Goal: Task Accomplishment & Management: Manage account settings

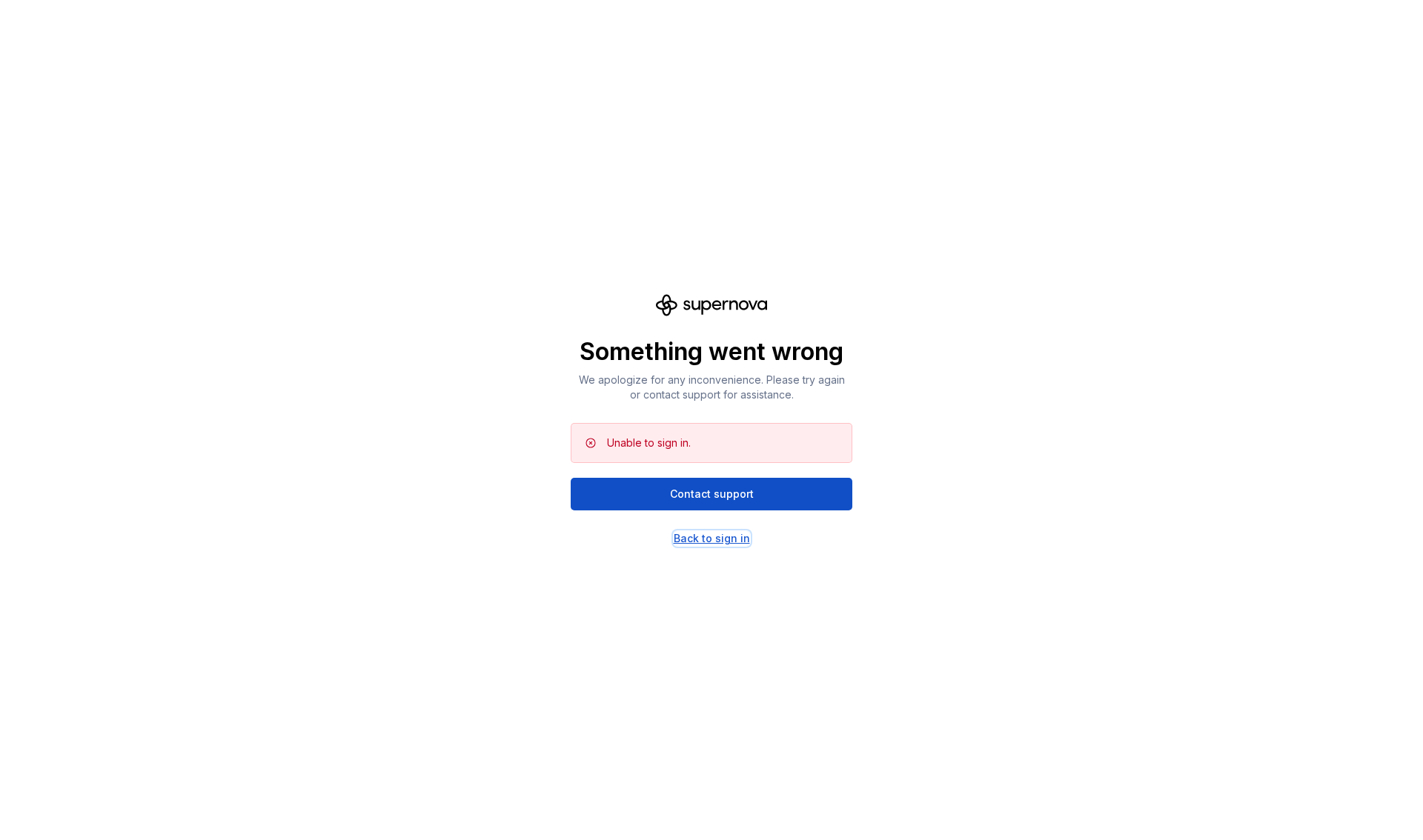
click at [724, 542] on div "Back to sign in" at bounding box center [711, 539] width 76 height 15
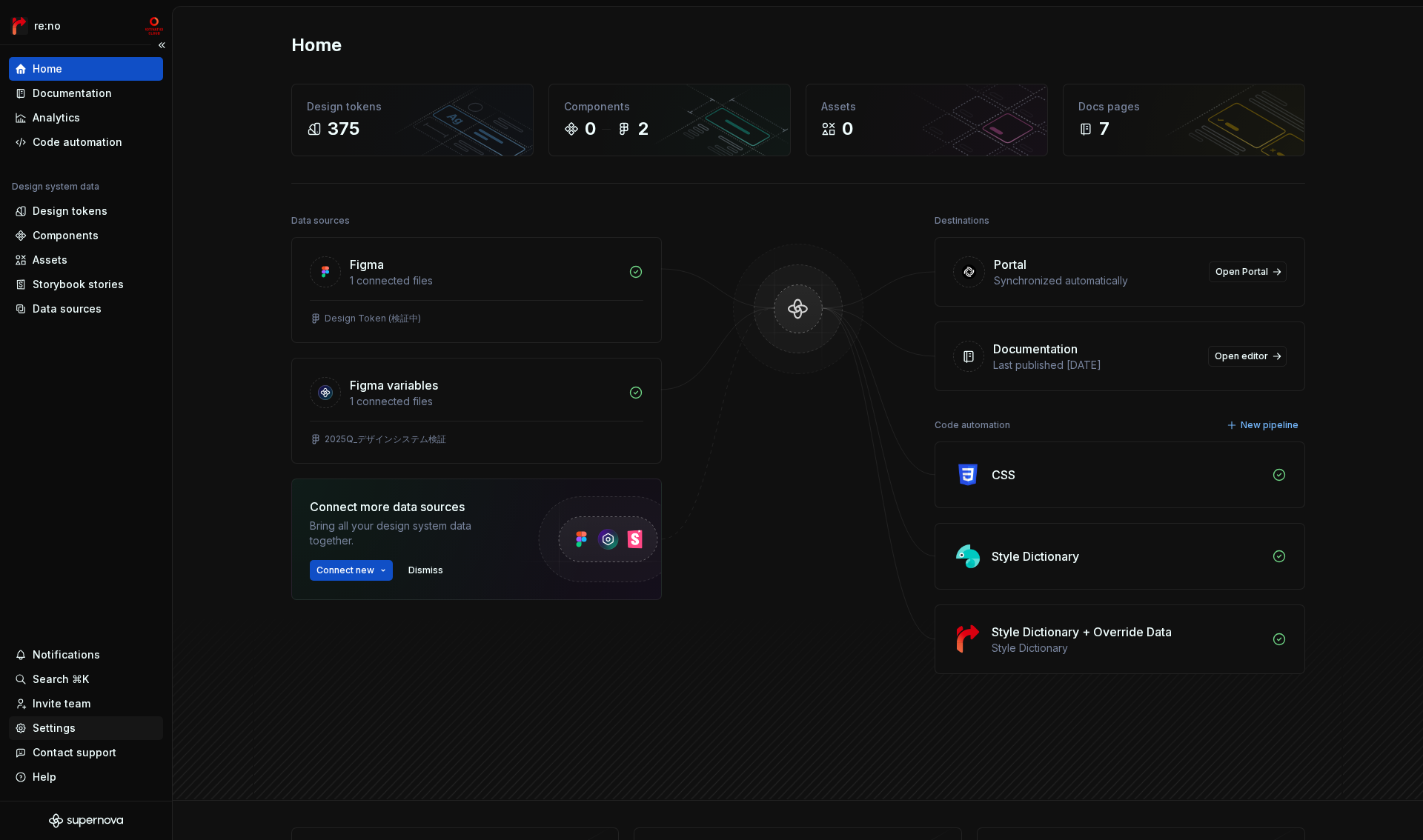
click at [68, 725] on div "Settings" at bounding box center [54, 728] width 43 height 15
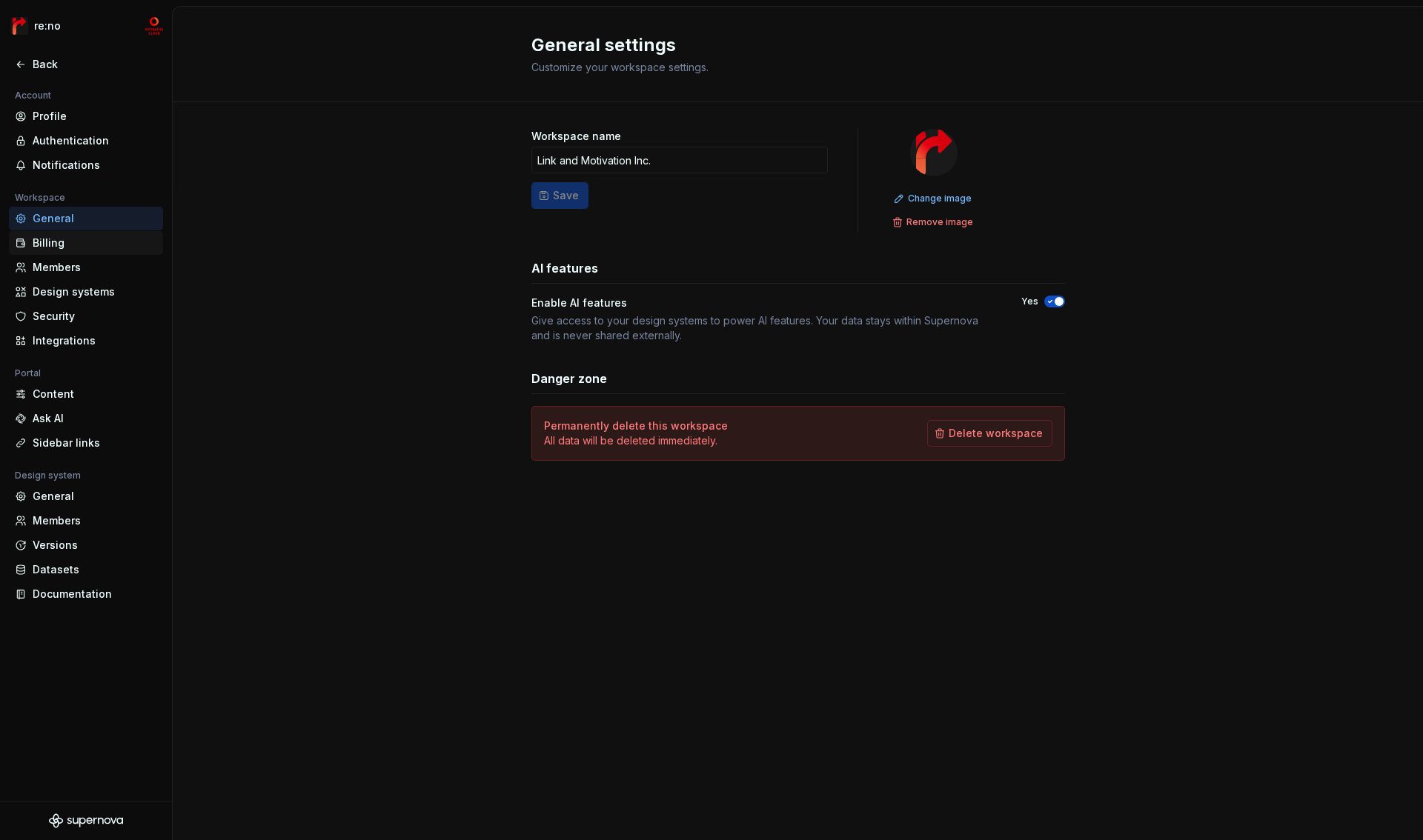
click at [62, 244] on div "Billing" at bounding box center [95, 243] width 125 height 15
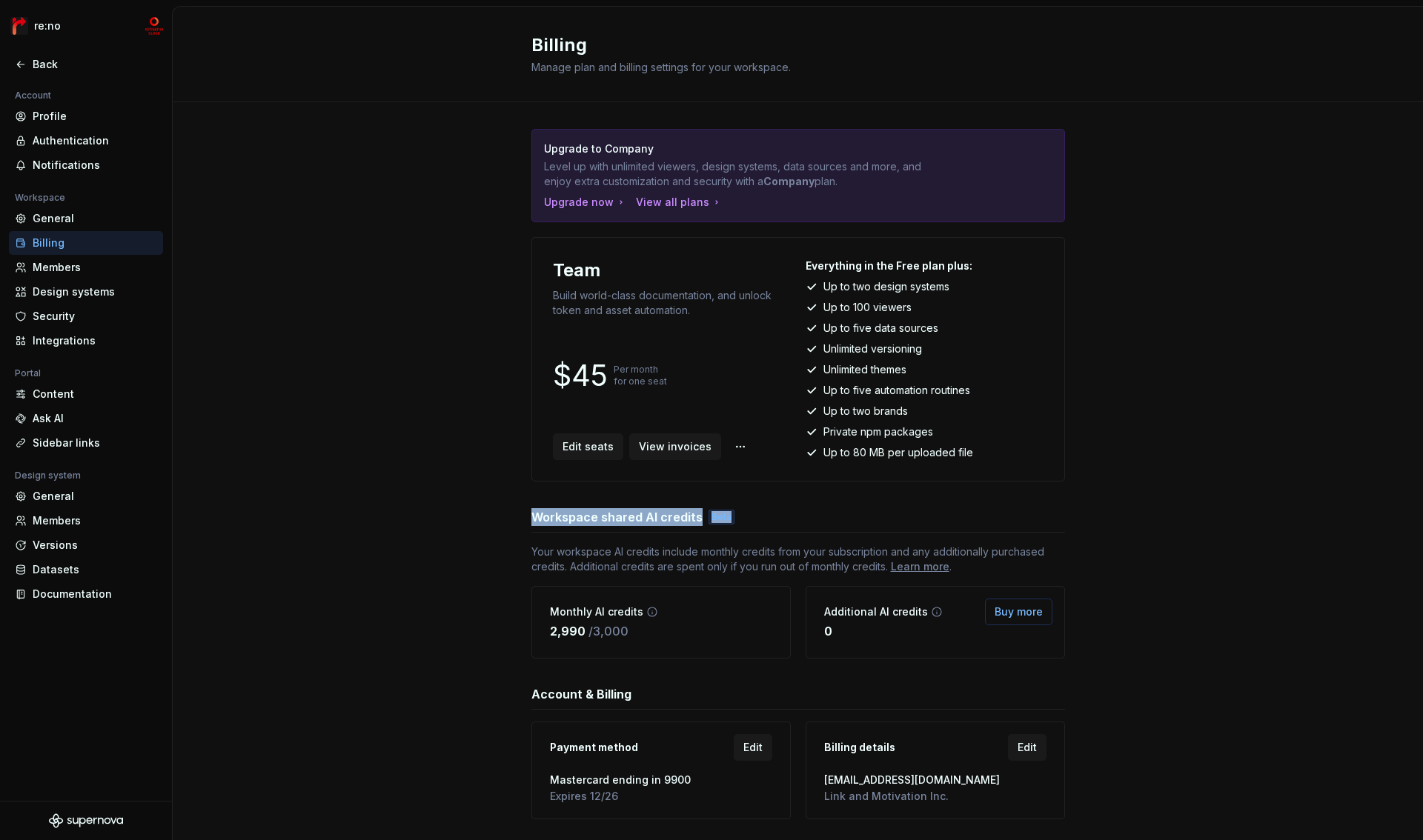
drag, startPoint x: 549, startPoint y: 517, endPoint x: 871, endPoint y: 527, distance: 322.2
click at [871, 527] on div "Upgrade to Company Level up with unlimited viewers, design systems, data source…" at bounding box center [798, 489] width 1250 height 773
click at [869, 525] on div "Workspace shared AI credits Beta" at bounding box center [799, 517] width 534 height 18
click at [591, 446] on span "Edit seats" at bounding box center [588, 447] width 51 height 15
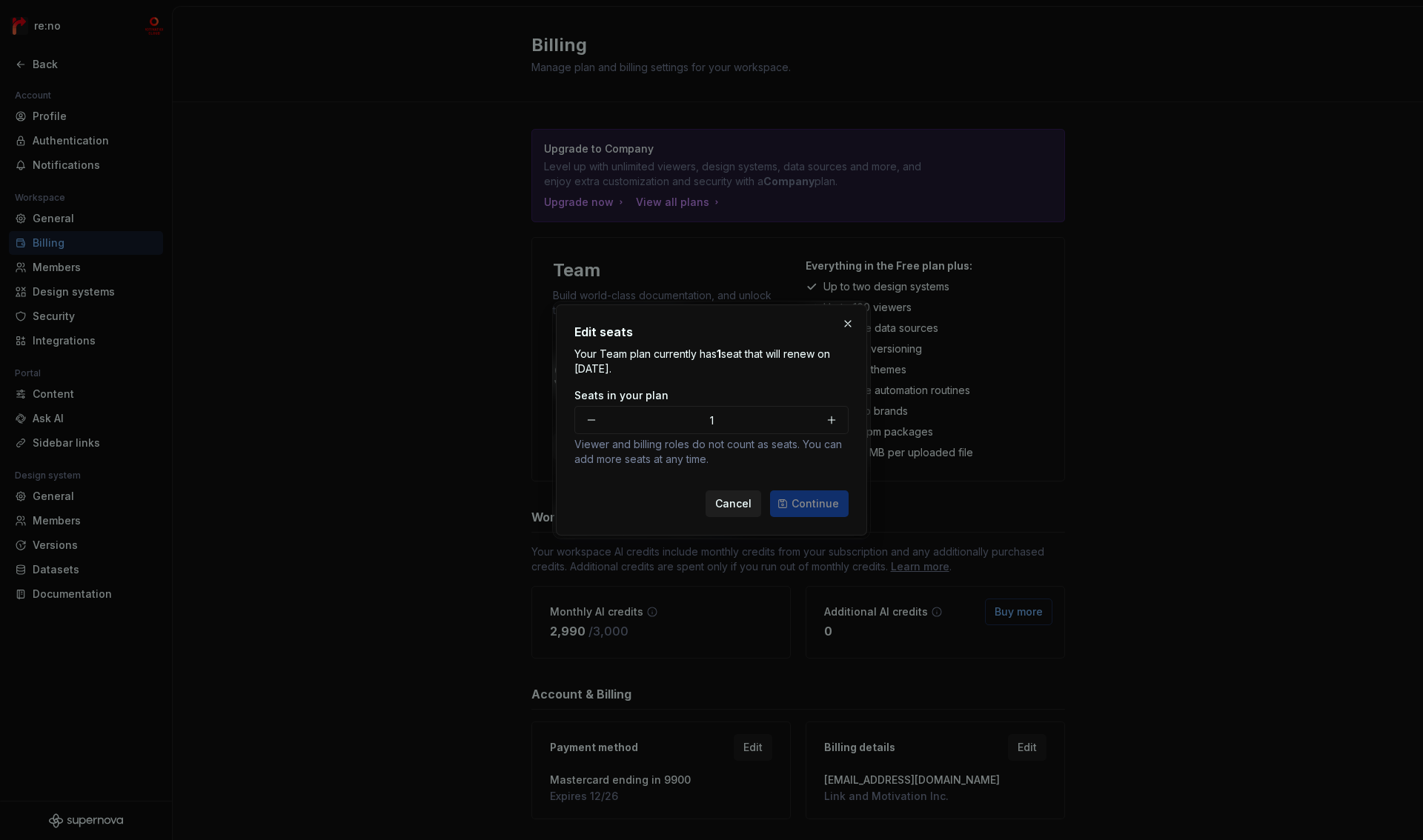
click at [733, 501] on span "Cancel" at bounding box center [733, 504] width 36 height 15
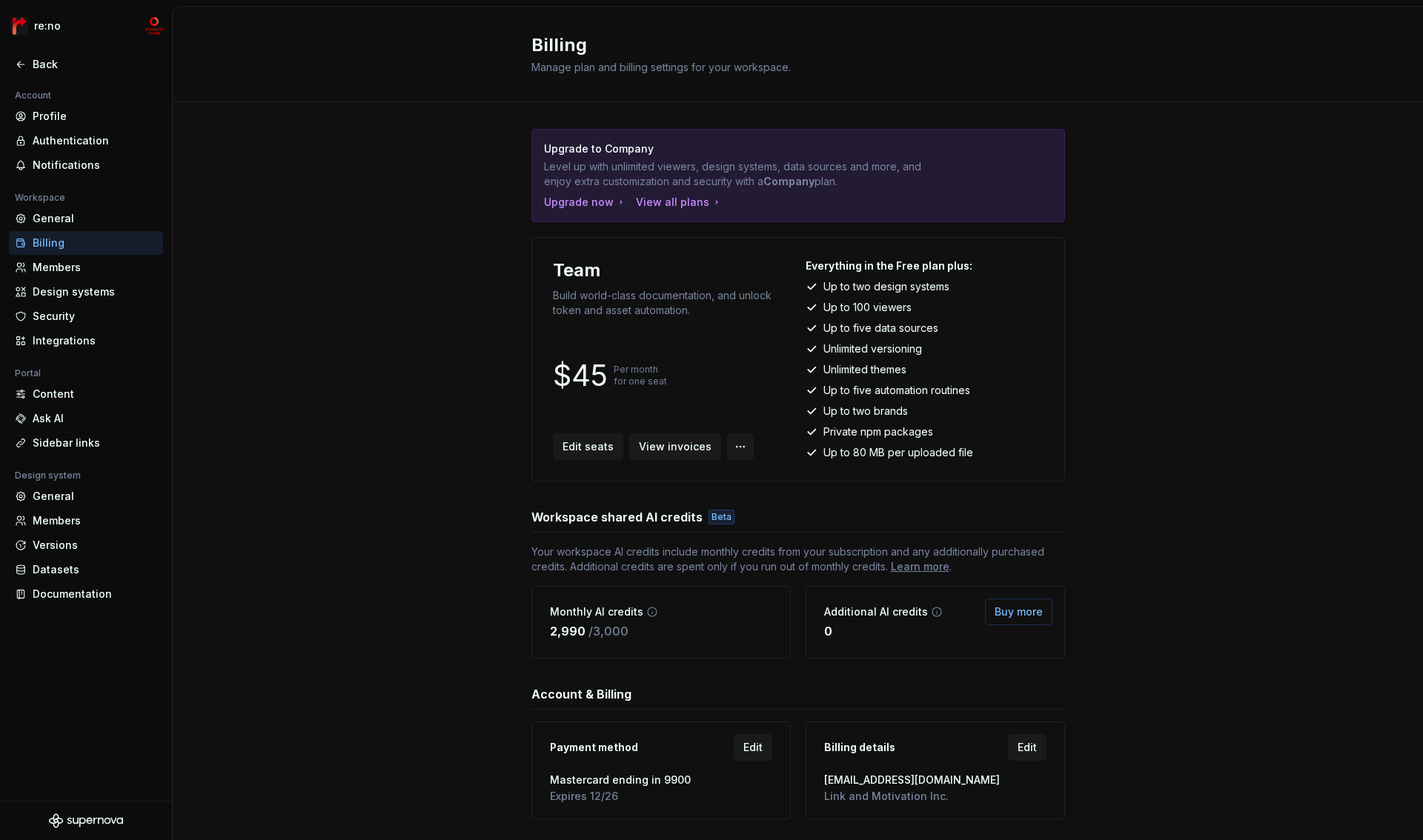
click at [726, 449] on html "re:no Back Account Profile Authentication Notifications Workspace General Billi…" at bounding box center [711, 420] width 1423 height 840
click at [775, 481] on div "Change plan" at bounding box center [818, 479] width 153 height 15
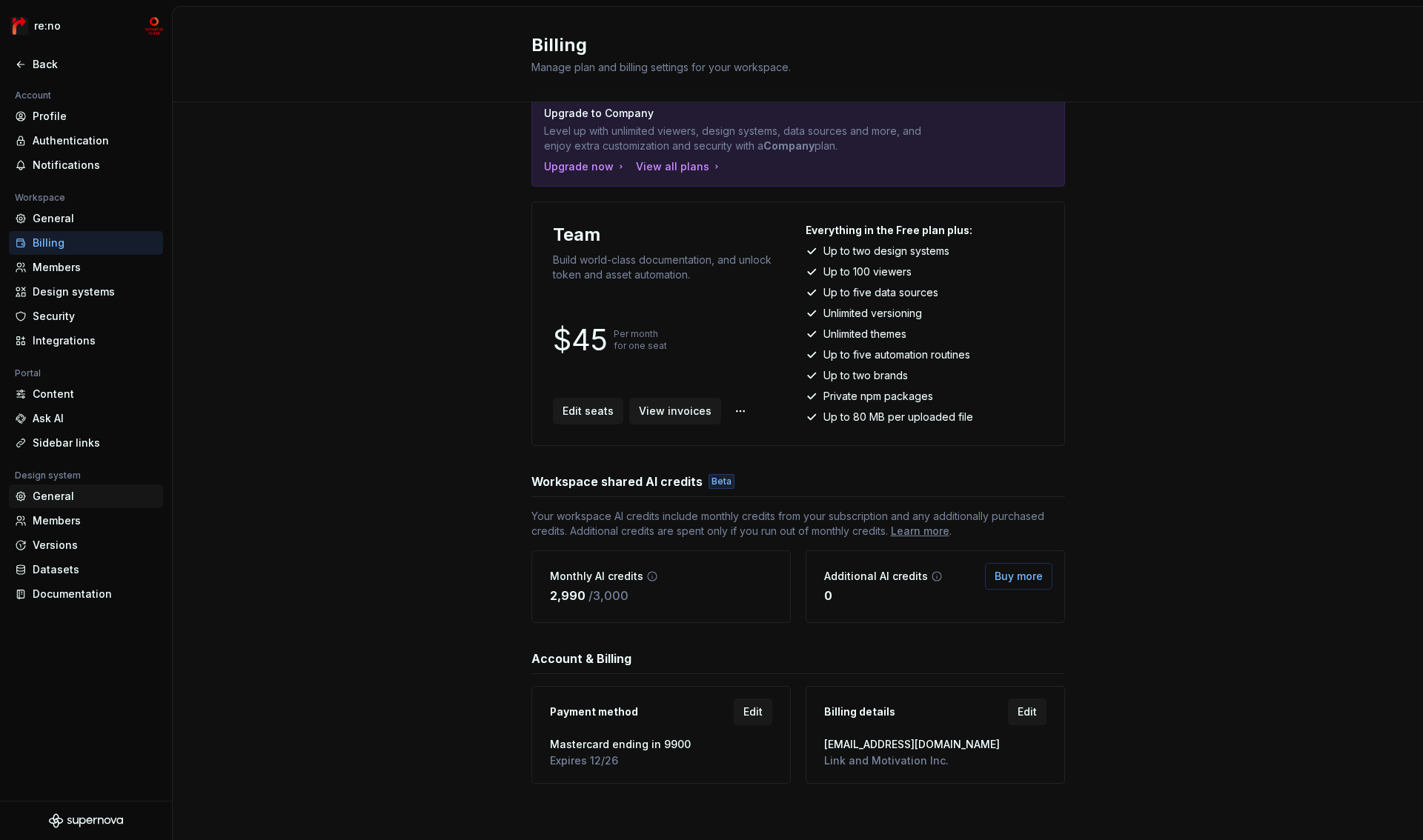
click at [79, 495] on div "General" at bounding box center [95, 497] width 125 height 15
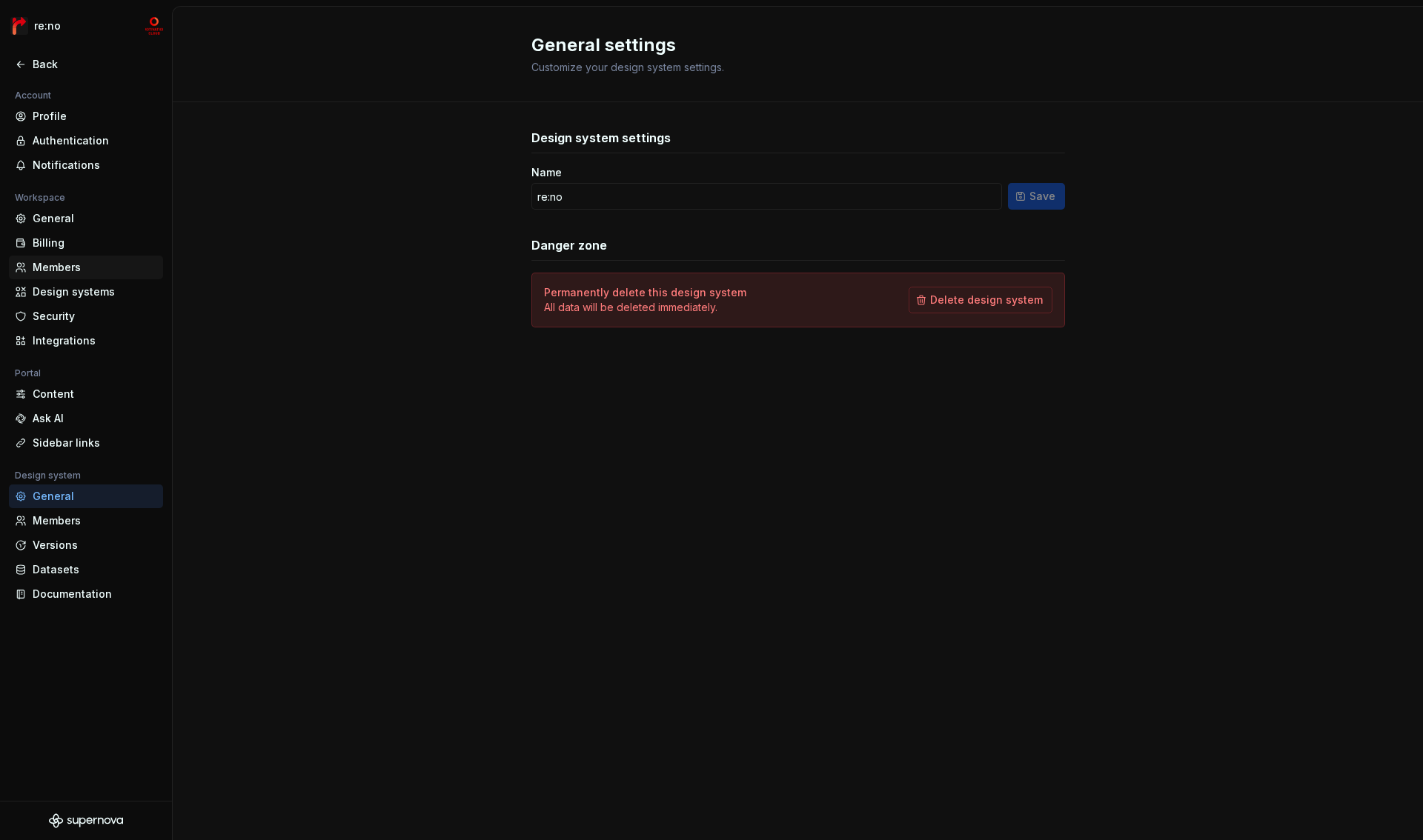
click at [67, 266] on div "Members" at bounding box center [95, 268] width 125 height 15
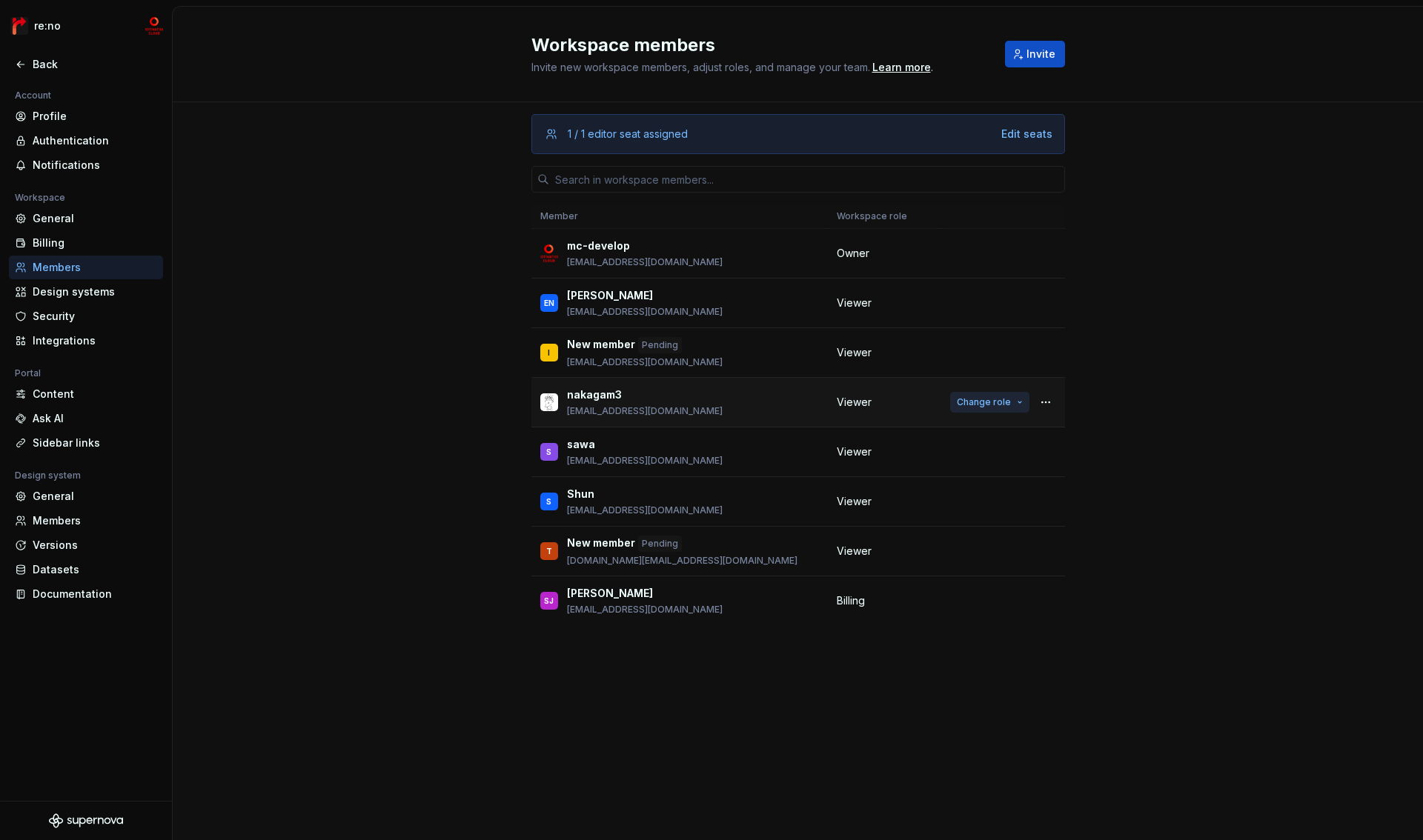
click at [1012, 406] on button "Change role" at bounding box center [989, 403] width 79 height 21
click at [67, 121] on div "Profile" at bounding box center [95, 116] width 125 height 15
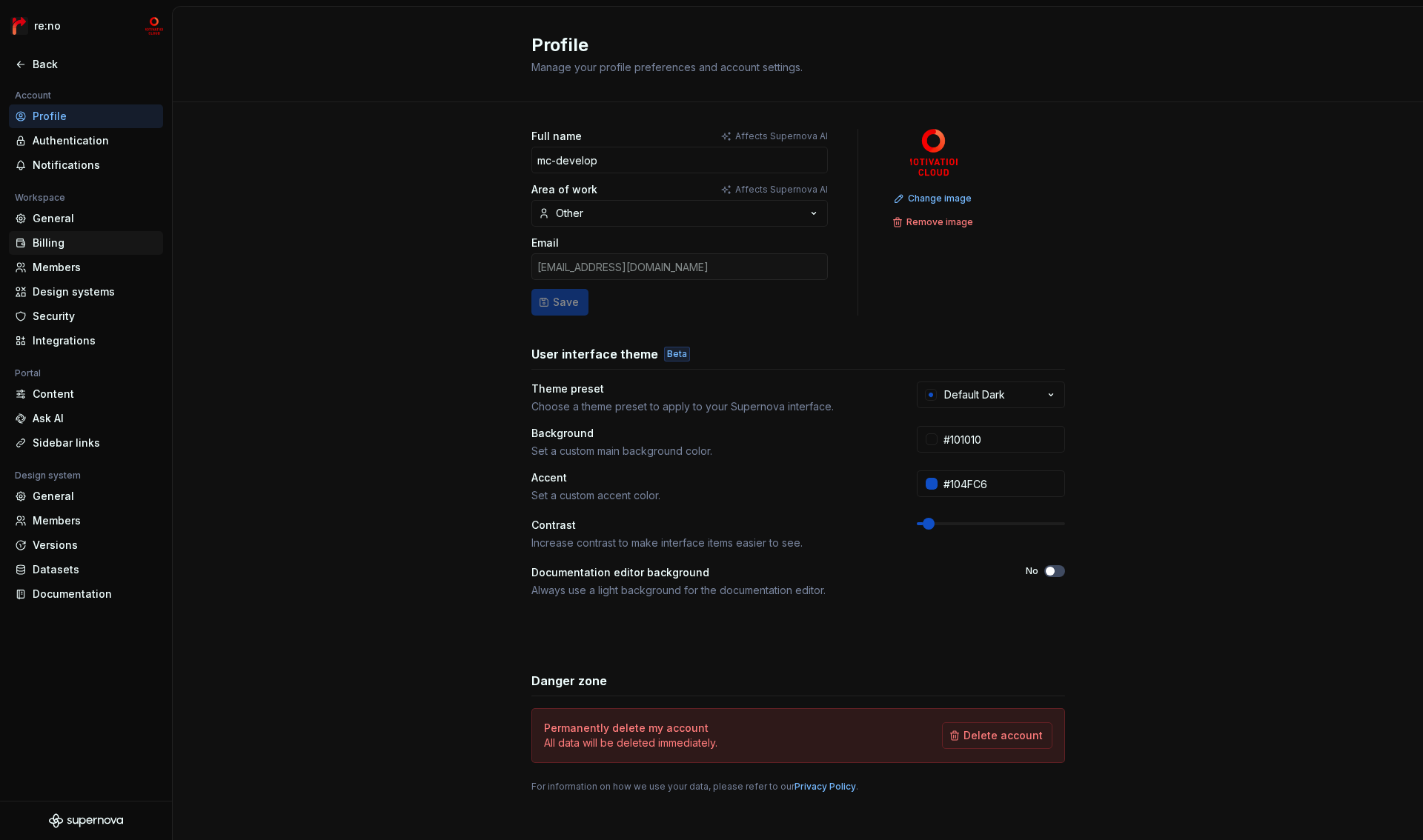
click at [57, 242] on div "Billing" at bounding box center [95, 243] width 125 height 15
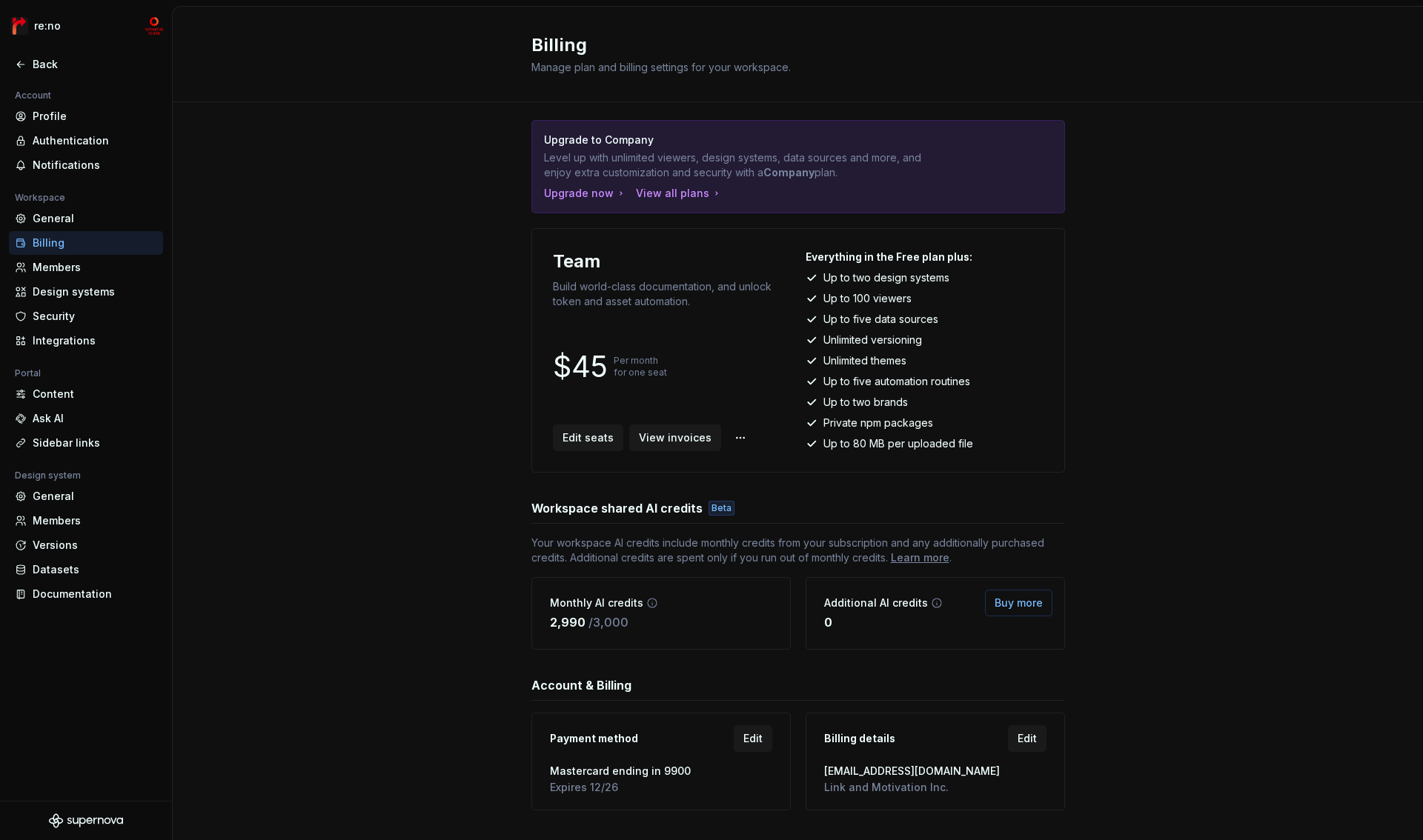
scroll to position [36, 0]
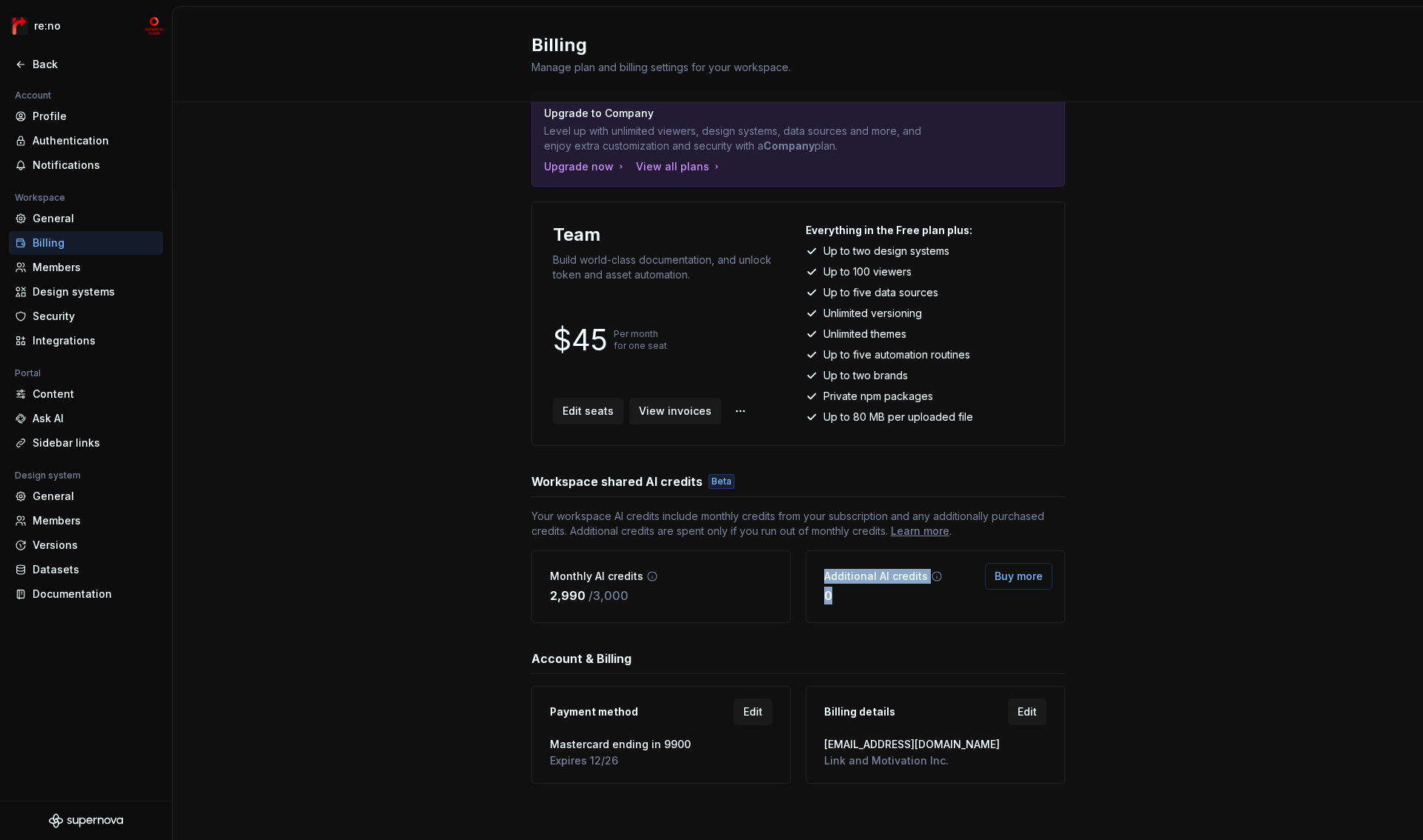
drag, startPoint x: 815, startPoint y: 578, endPoint x: 948, endPoint y: 601, distance: 135.0
click at [947, 601] on div "Additional AI credits 0 Buy more" at bounding box center [935, 587] width 260 height 73
click at [948, 601] on div "Additional AI credits 0 Buy more" at bounding box center [935, 587] width 260 height 73
drag, startPoint x: 945, startPoint y: 601, endPoint x: 922, endPoint y: 606, distance: 23.5
click at [932, 604] on div "Additional AI credits 0 Buy more" at bounding box center [935, 587] width 260 height 73
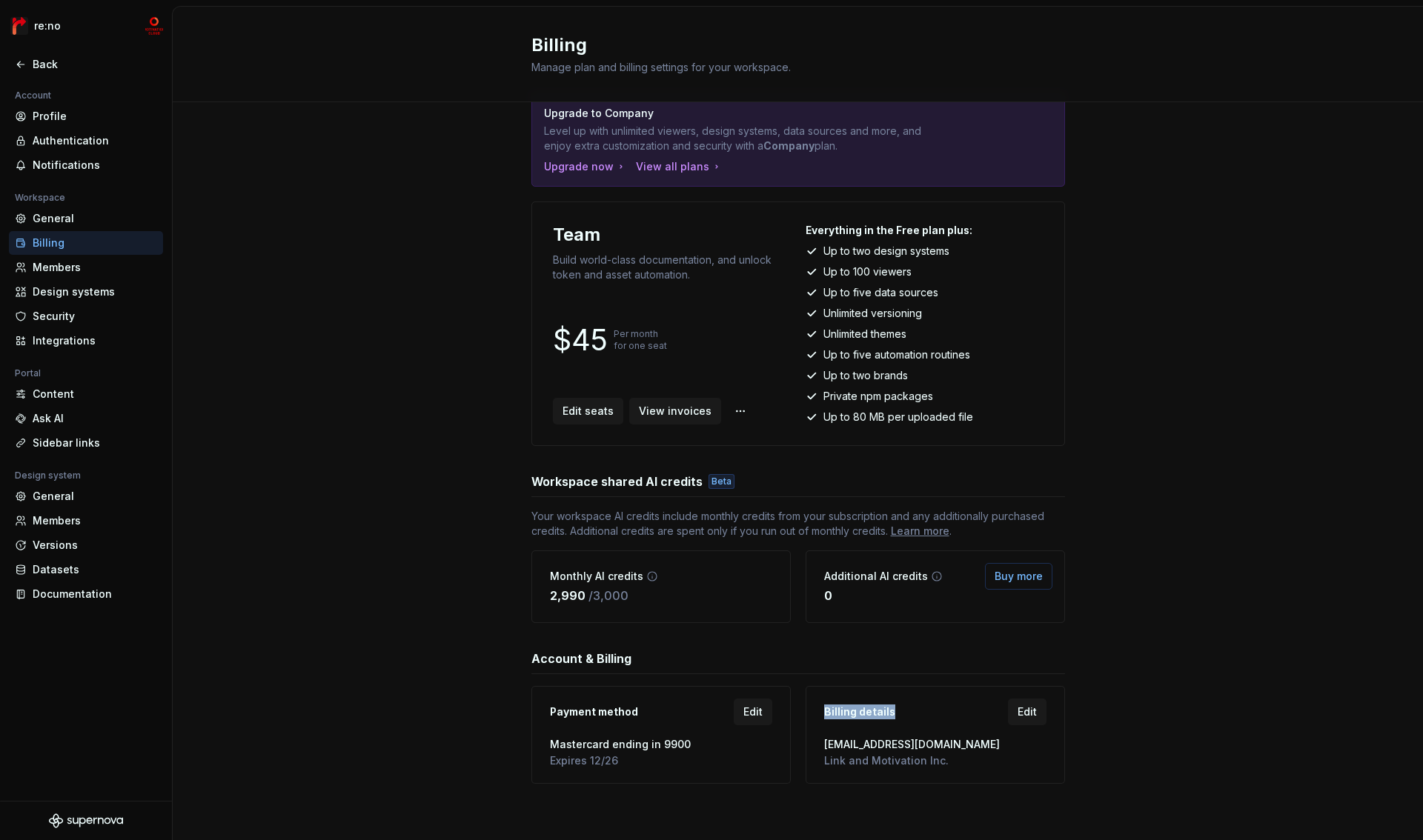
drag, startPoint x: 811, startPoint y: 710, endPoint x: 923, endPoint y: 716, distance: 112.2
click at [923, 716] on div "Billing details Edit nakagami.yuuki@lmi.ne.jp Link and Motivation Inc." at bounding box center [935, 735] width 240 height 79
click at [923, 716] on div "Billing details Edit" at bounding box center [935, 712] width 222 height 33
click at [1018, 715] on span "Edit" at bounding box center [1027, 712] width 19 height 15
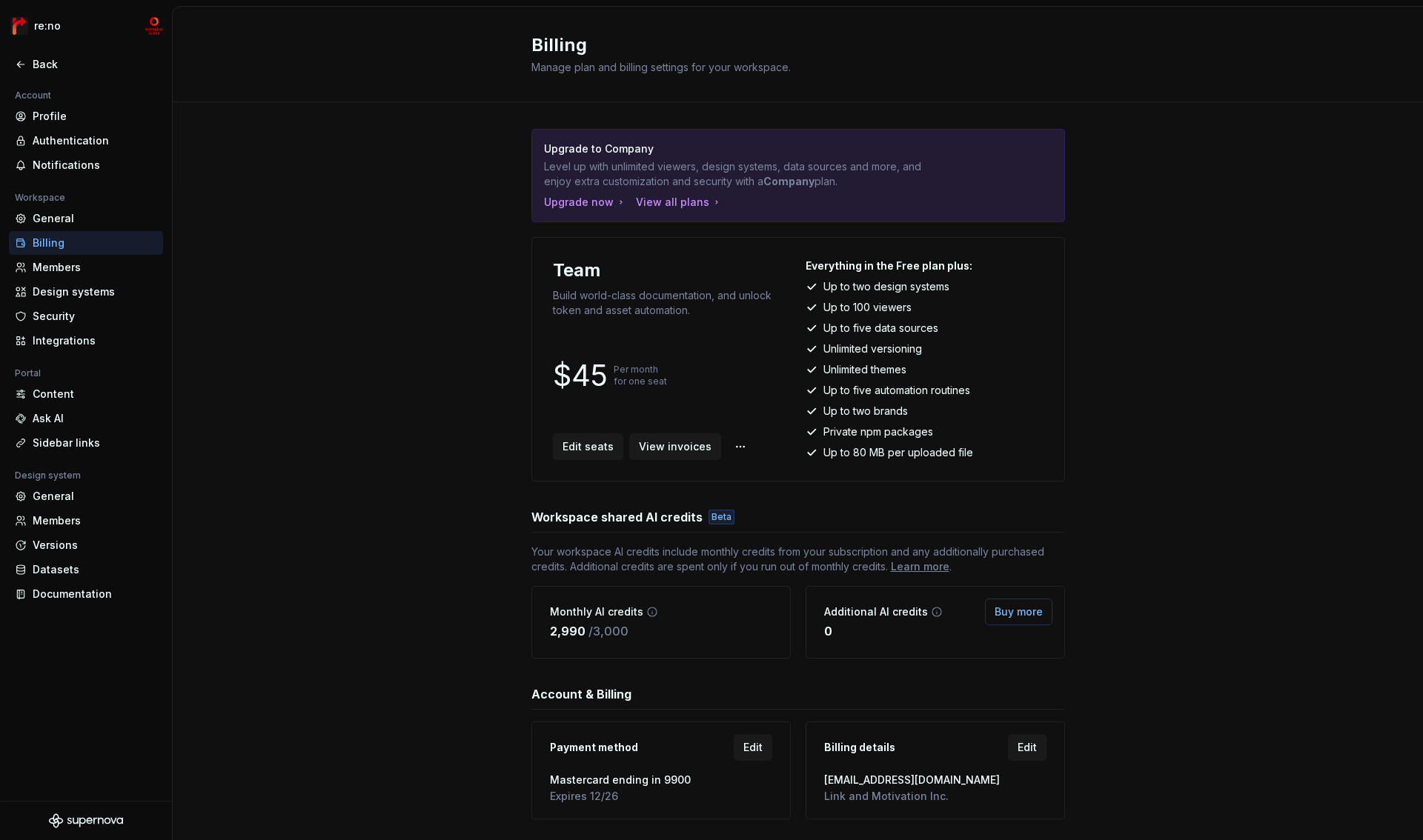
drag, startPoint x: 538, startPoint y: 153, endPoint x: 894, endPoint y: 180, distance: 357.0
click at [895, 180] on div "Upgrade to Company Level up with unlimited viewers, design systems, data source…" at bounding box center [799, 176] width 532 height 92
click at [894, 180] on p "Level up with unlimited viewers, design systems, data sources and more, and enj…" at bounding box center [747, 174] width 405 height 30
click at [671, 204] on div "View all plans" at bounding box center [679, 202] width 87 height 15
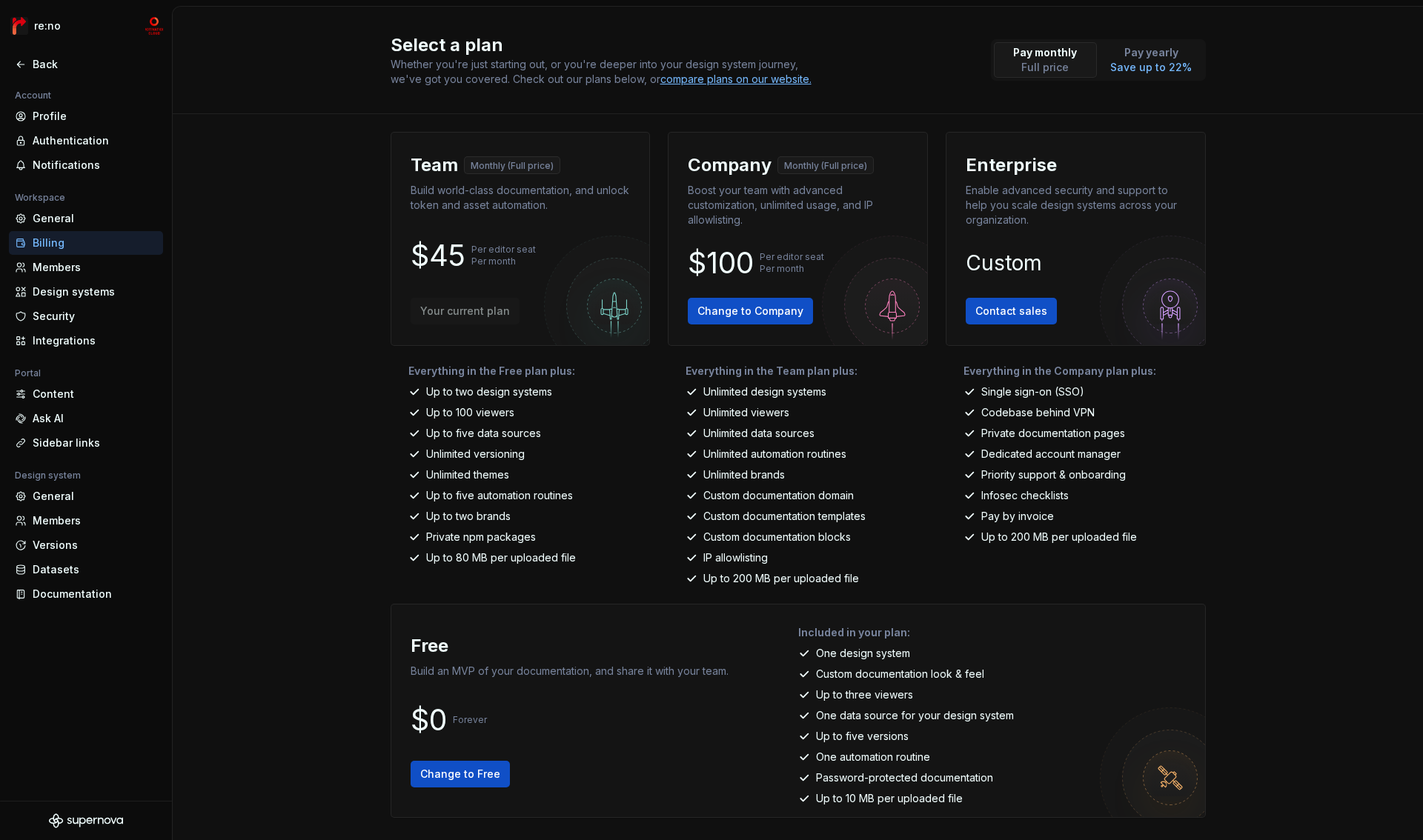
click at [73, 248] on div "Billing" at bounding box center [95, 243] width 125 height 15
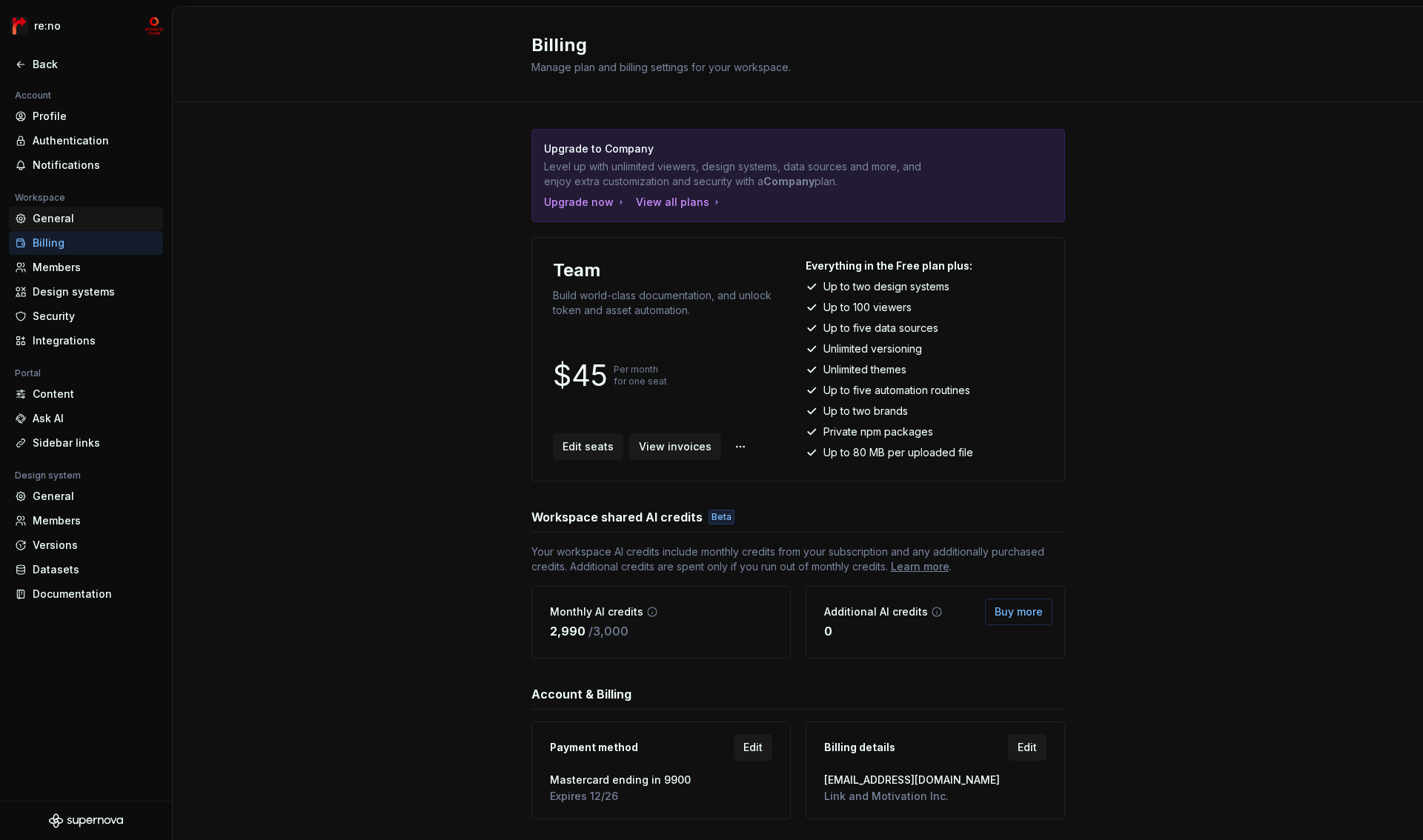
click at [73, 226] on div "General" at bounding box center [86, 219] width 154 height 24
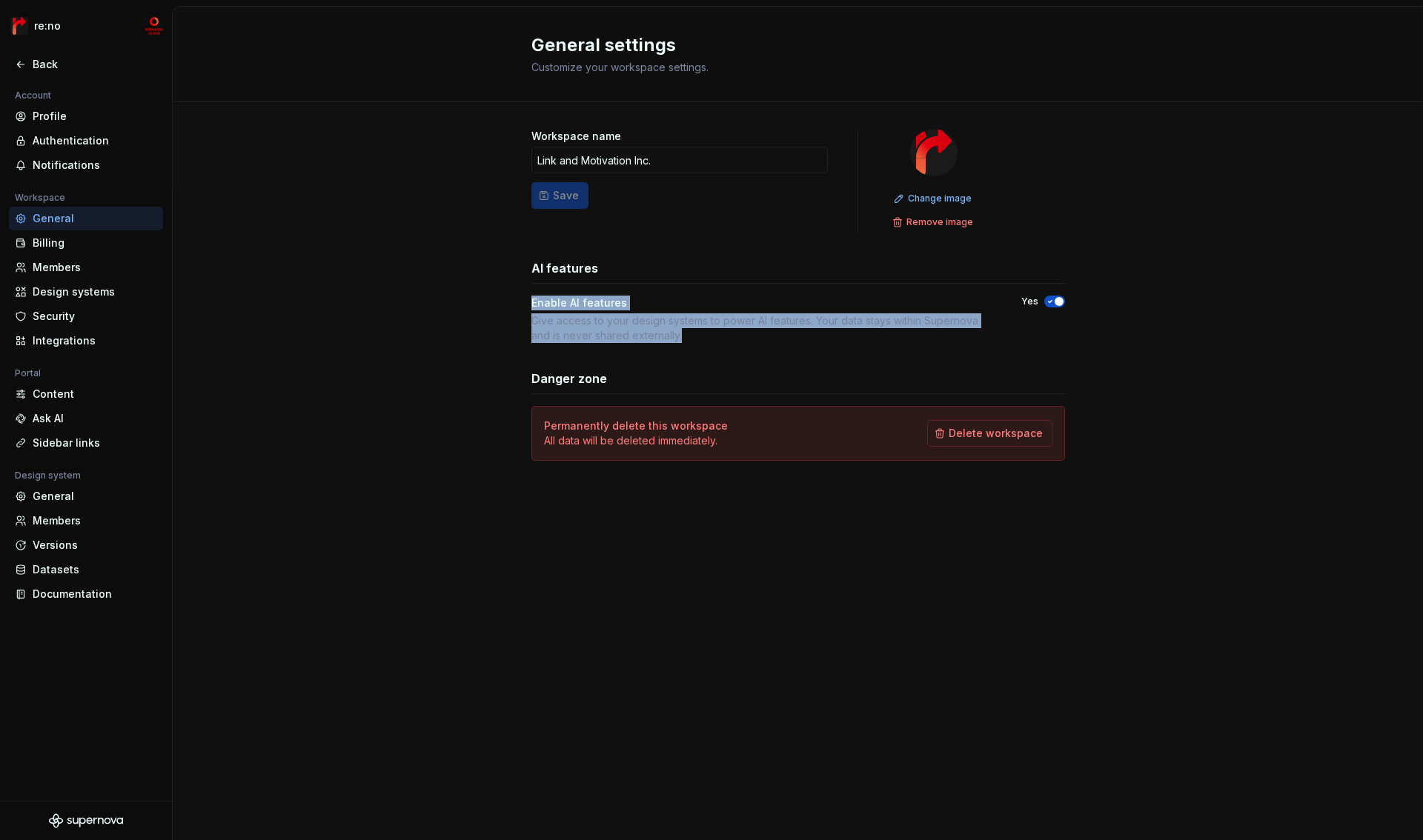
drag, startPoint x: 532, startPoint y: 307, endPoint x: 778, endPoint y: 350, distance: 249.7
click at [776, 351] on div "Workspace name Link and Motivation Inc. Save Change image Remove image AI featu…" at bounding box center [799, 295] width 534 height 332
click at [777, 349] on div "Workspace name Link and Motivation Inc. Save Change image Remove image AI featu…" at bounding box center [799, 295] width 534 height 332
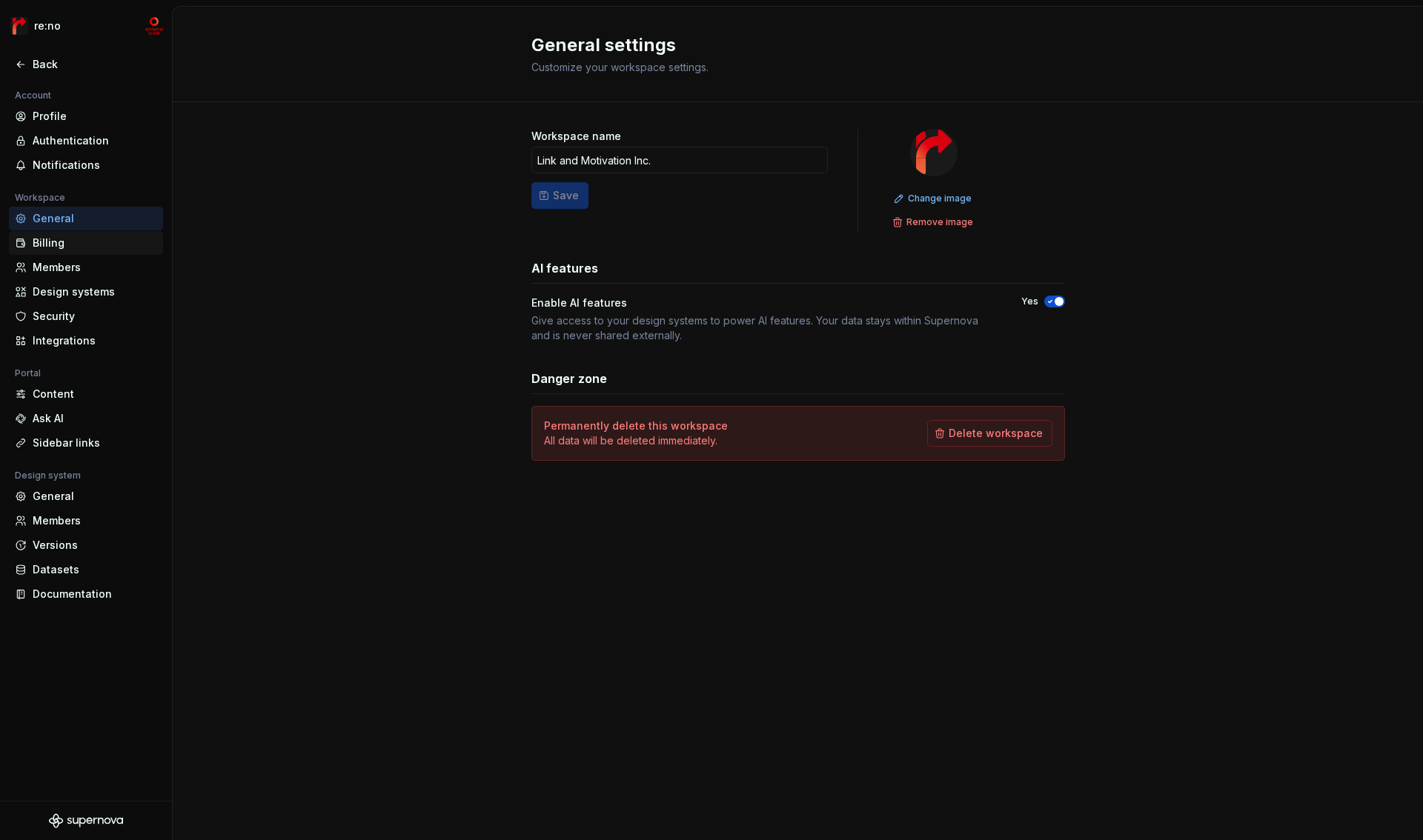
click at [59, 245] on div "Billing" at bounding box center [95, 243] width 125 height 15
